Goal: Understand process/instructions

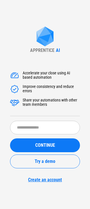
click at [63, 197] on div "APPRENTICE AI Accelerate your close using AI based automation Improve consisten…" at bounding box center [45, 104] width 90 height 209
